Goal: Information Seeking & Learning: Learn about a topic

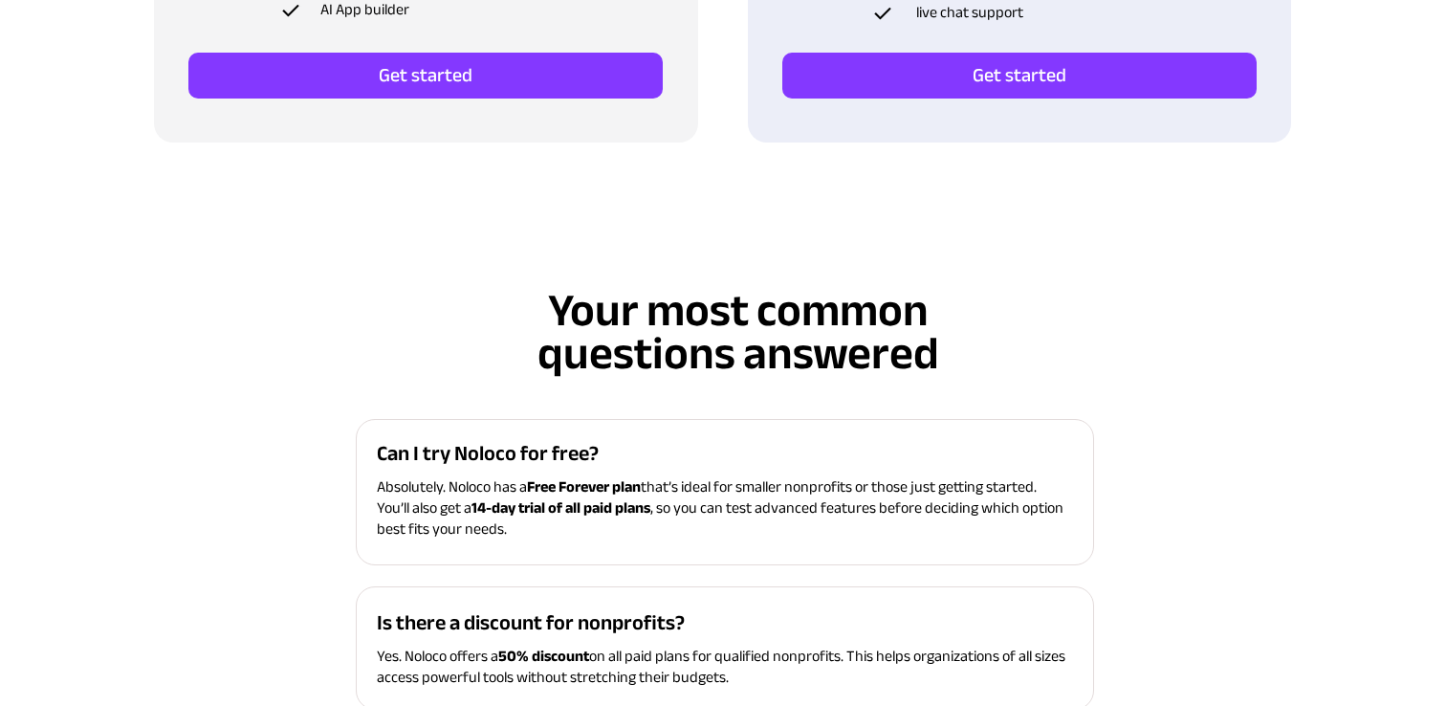
scroll to position [6901, 0]
